Goal: Information Seeking & Learning: Check status

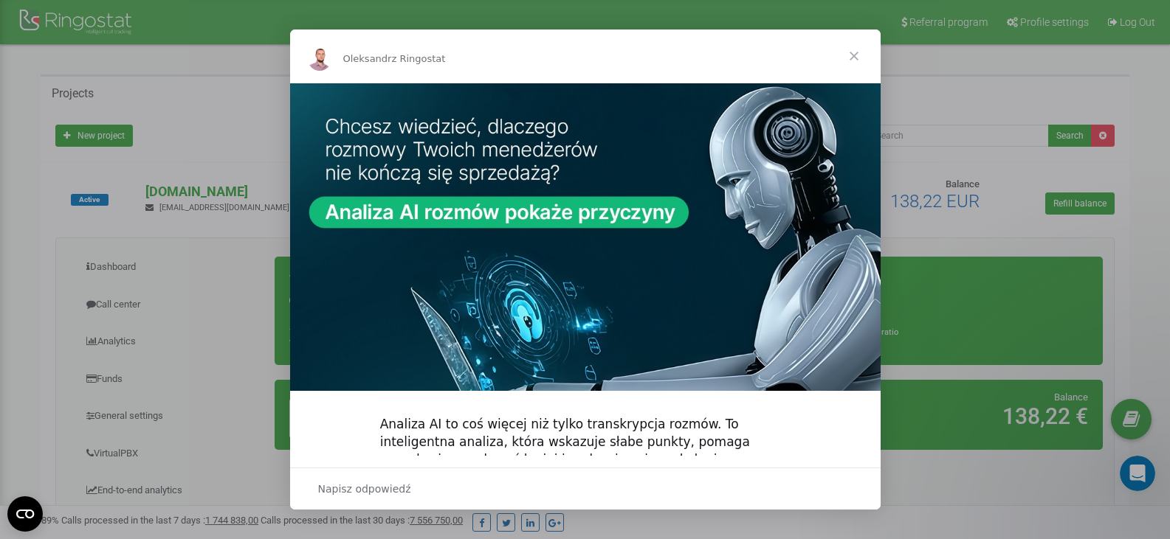
click at [853, 55] on span "Zamknij" at bounding box center [853, 56] width 53 height 53
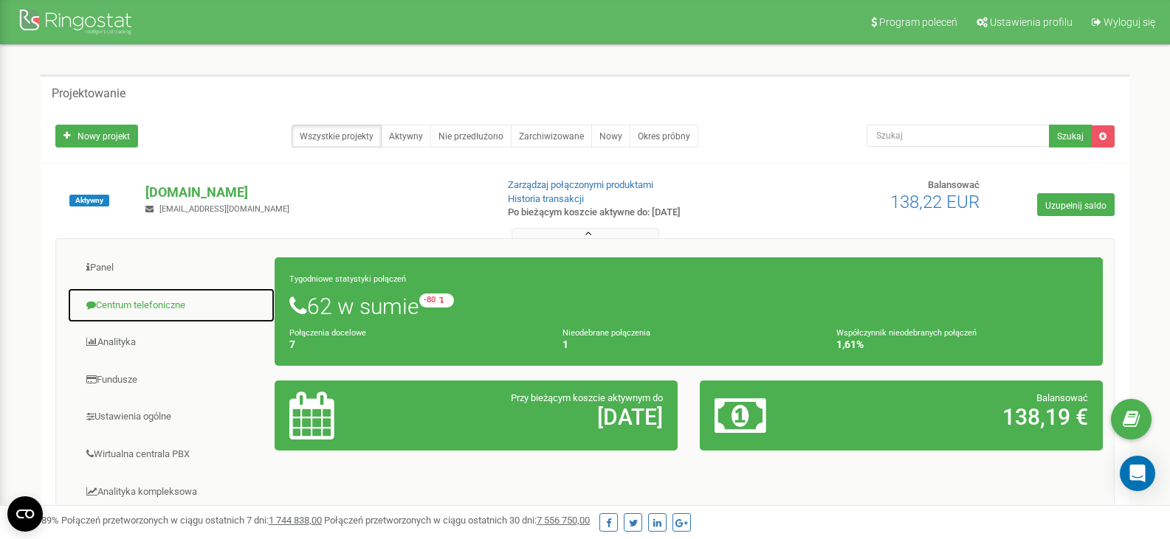
click at [157, 300] on font "Centrum telefoniczne" at bounding box center [140, 305] width 89 height 11
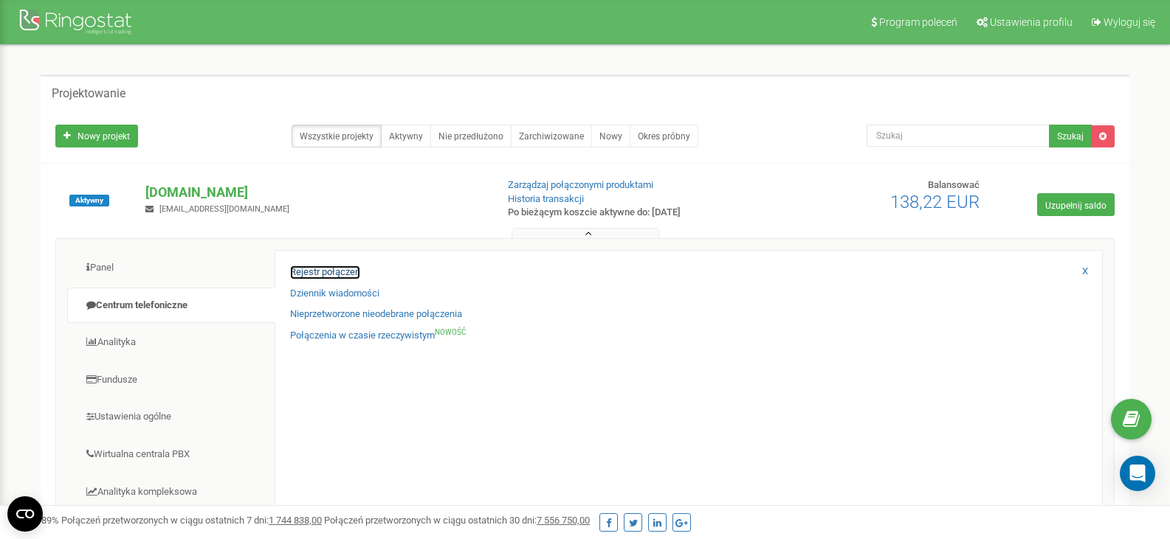
click at [303, 271] on font "Rejestr połączeń" at bounding box center [325, 271] width 70 height 11
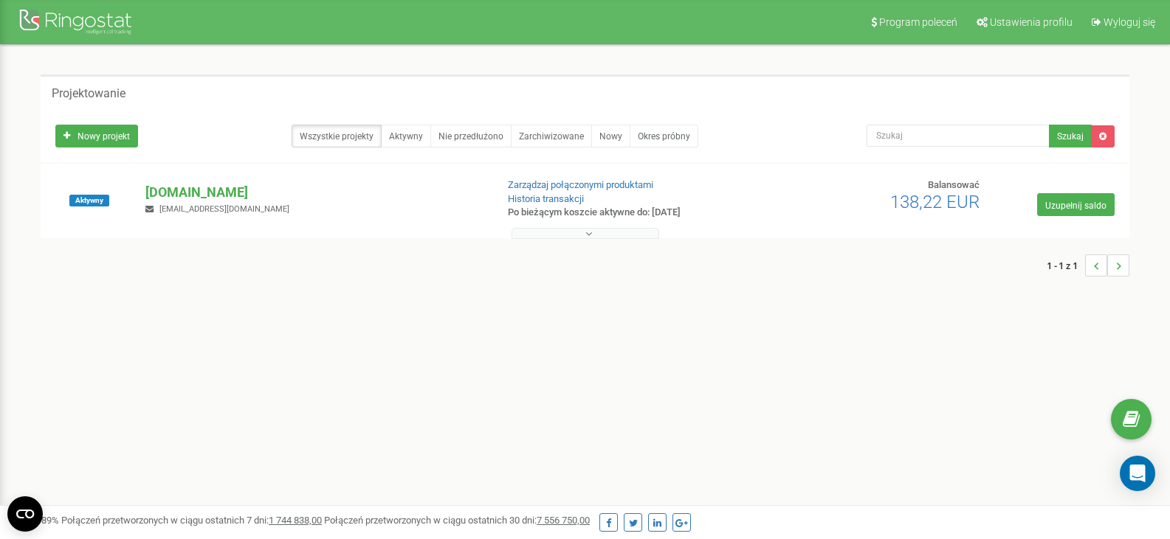
click at [587, 233] on icon at bounding box center [588, 234] width 7 height 10
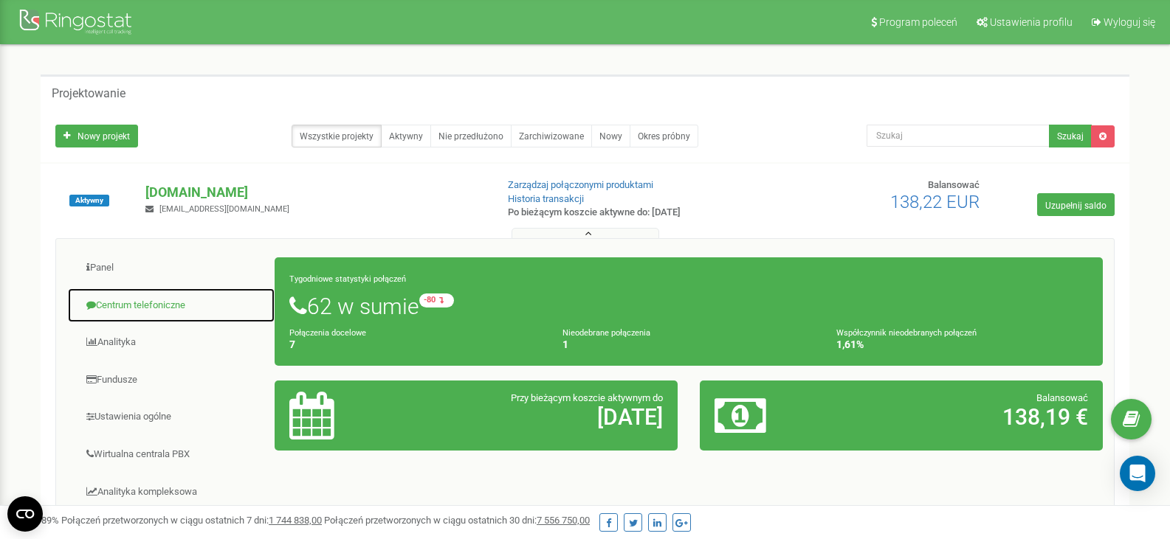
click at [148, 304] on font "Centrum telefoniczne" at bounding box center [140, 305] width 89 height 11
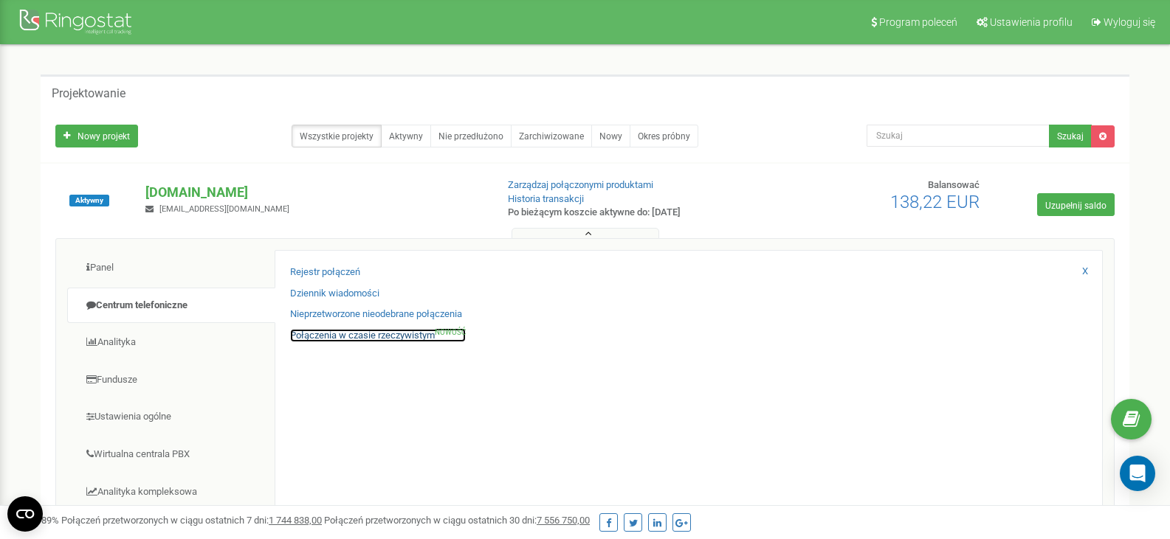
click at [382, 337] on font "Połączenia w czasie rzeczywistym" at bounding box center [362, 335] width 145 height 11
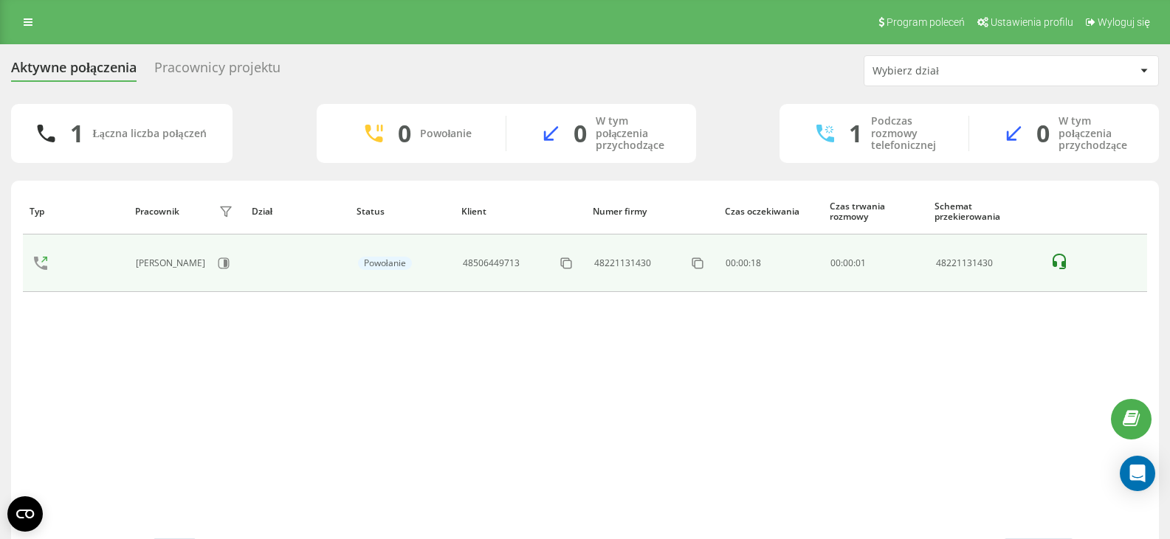
click at [1057, 255] on icon at bounding box center [1059, 262] width 18 height 18
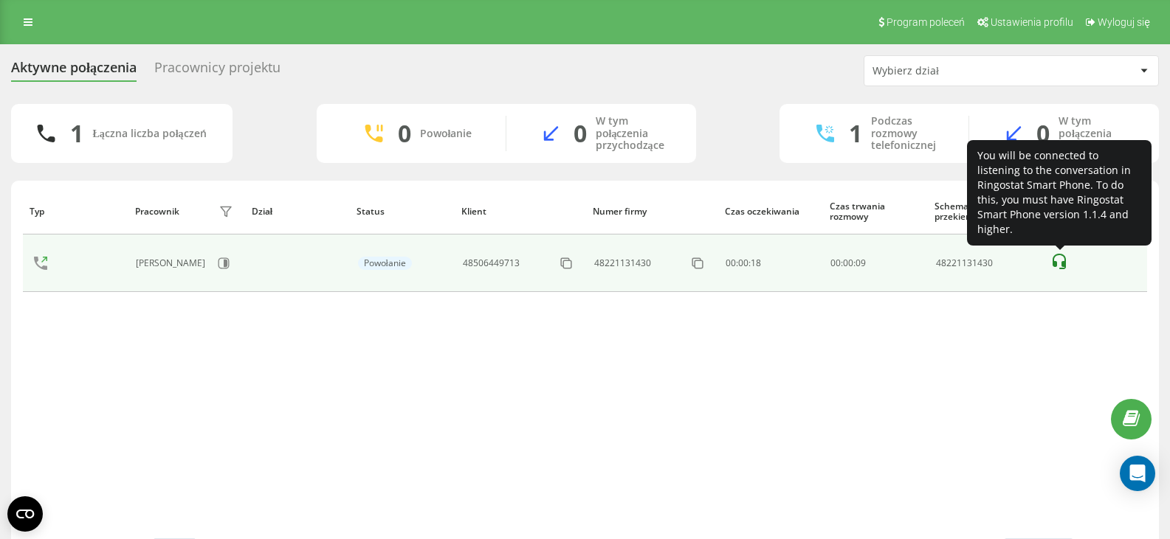
click at [1059, 263] on icon at bounding box center [1059, 262] width 18 height 18
